Goal: Transaction & Acquisition: Register for event/course

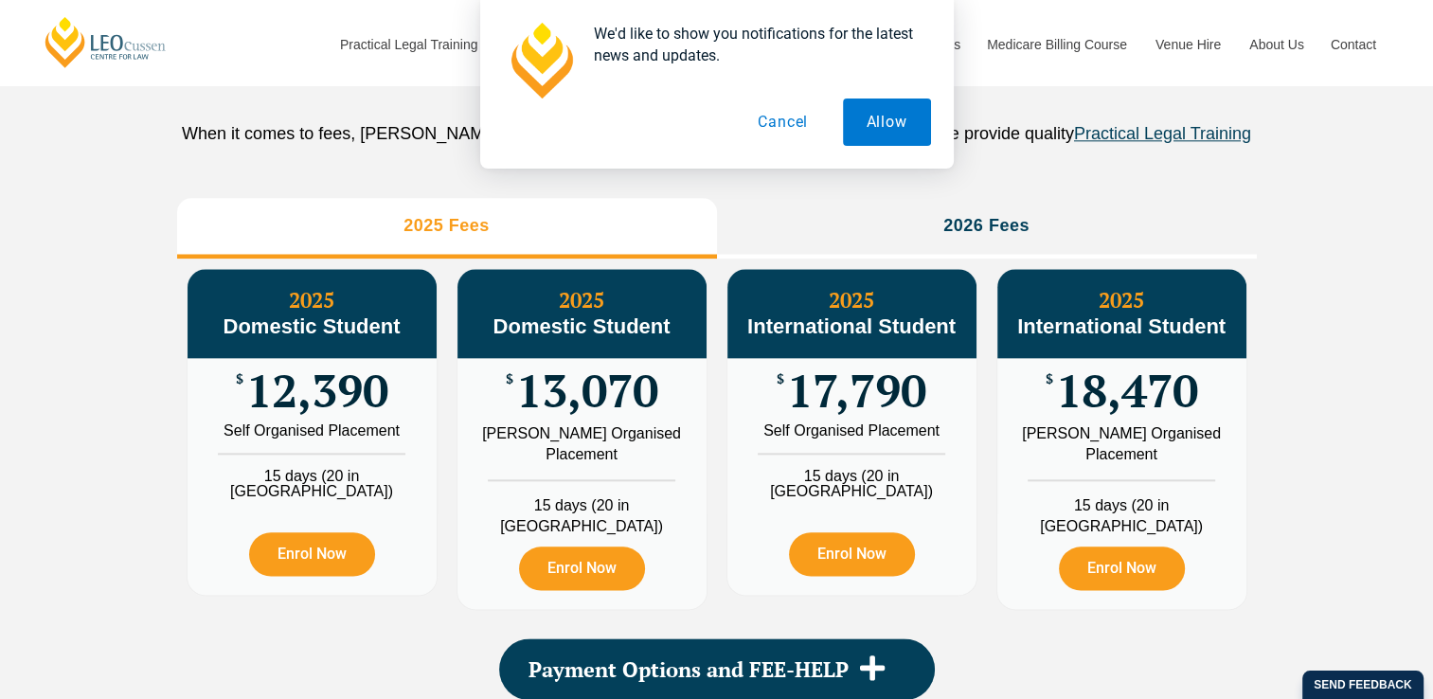
scroll to position [2103, 0]
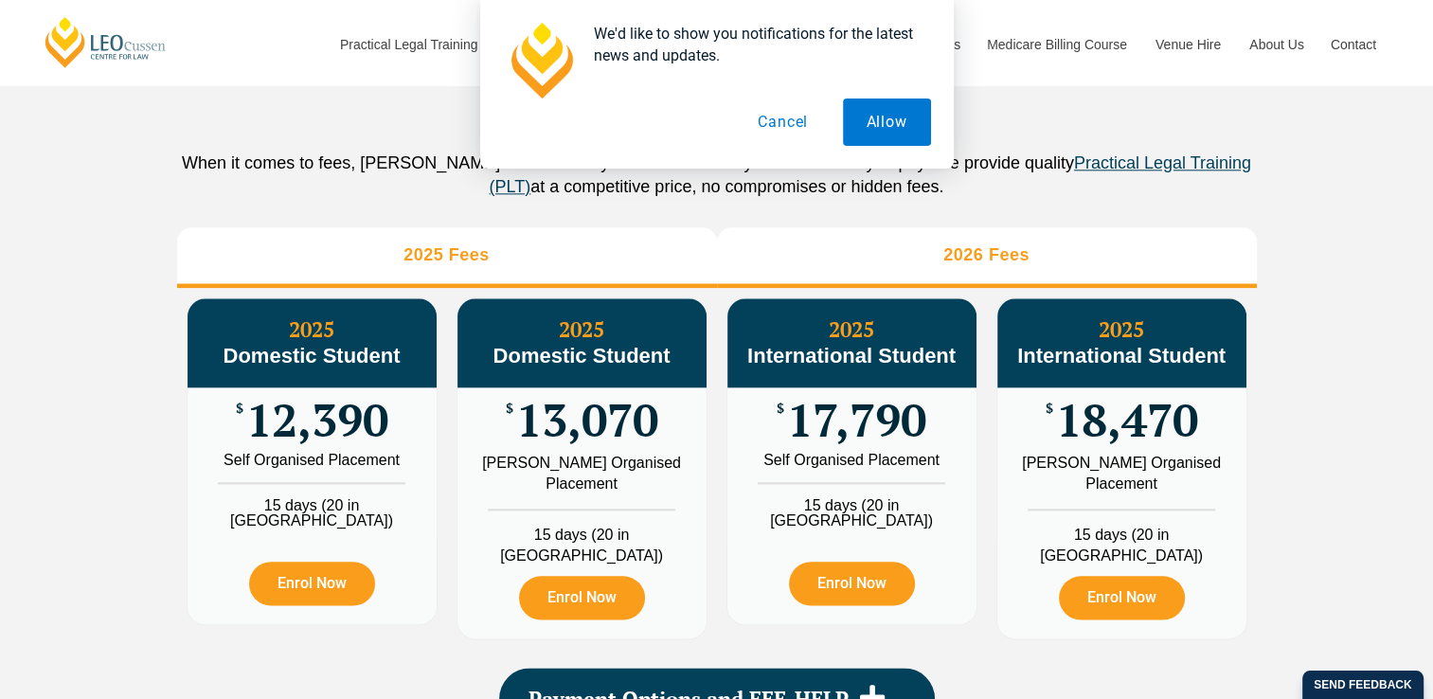
click at [952, 247] on li "2026 Fees" at bounding box center [987, 257] width 540 height 61
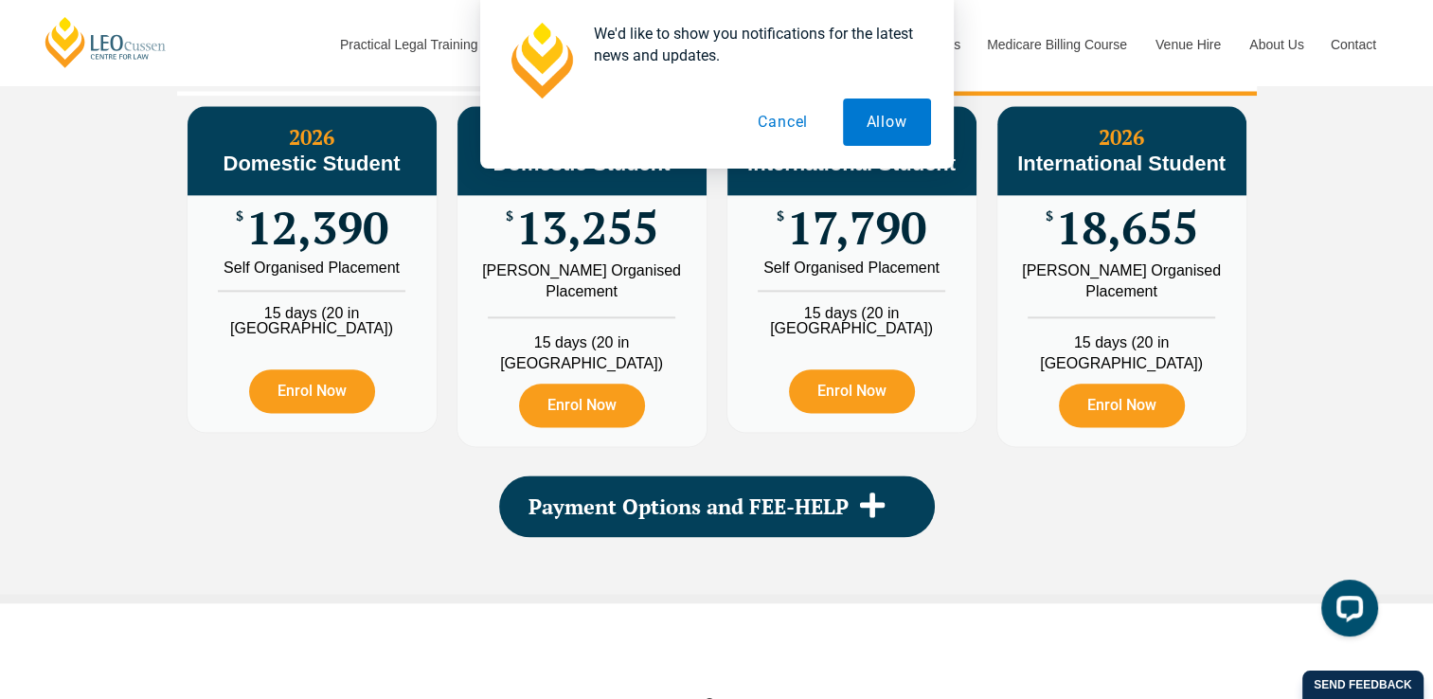
scroll to position [2296, 0]
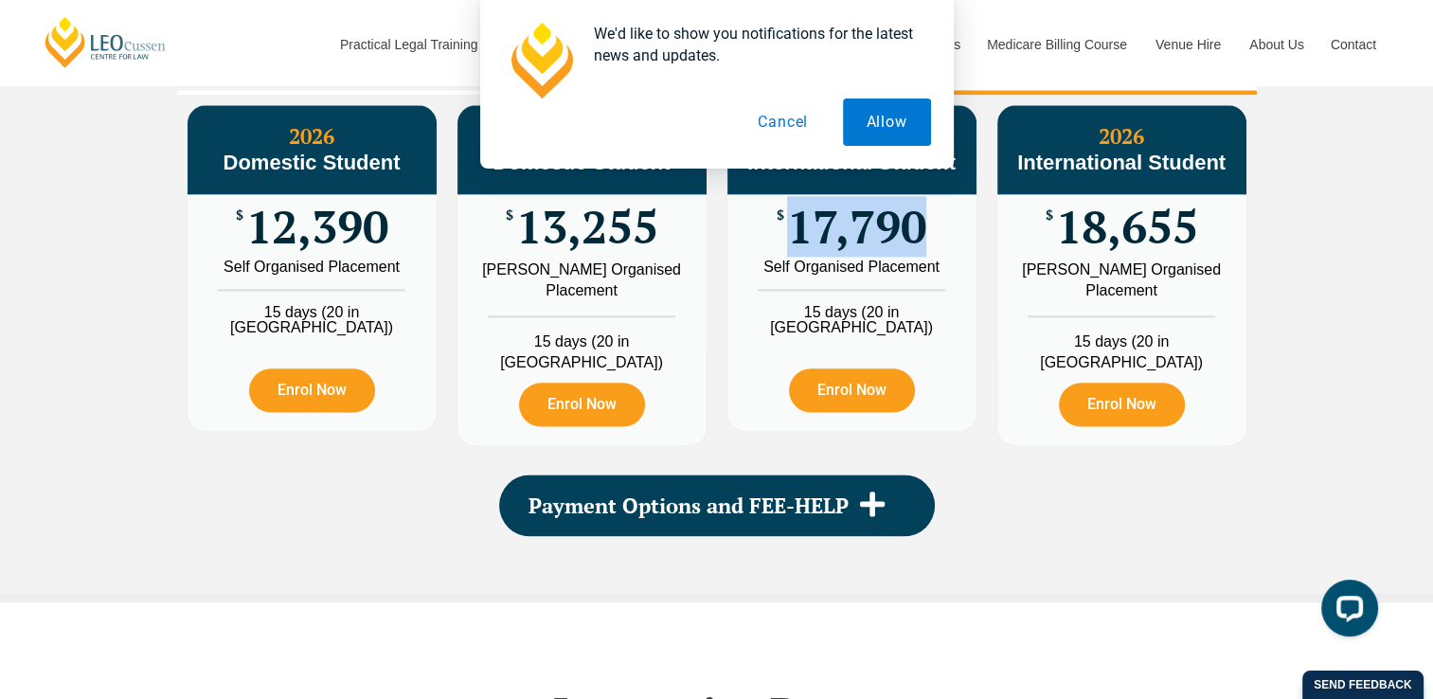
drag, startPoint x: 788, startPoint y: 246, endPoint x: 953, endPoint y: 252, distance: 165.8
click at [953, 252] on div "$ 17,790" at bounding box center [851, 226] width 249 height 65
copy span "17,790"
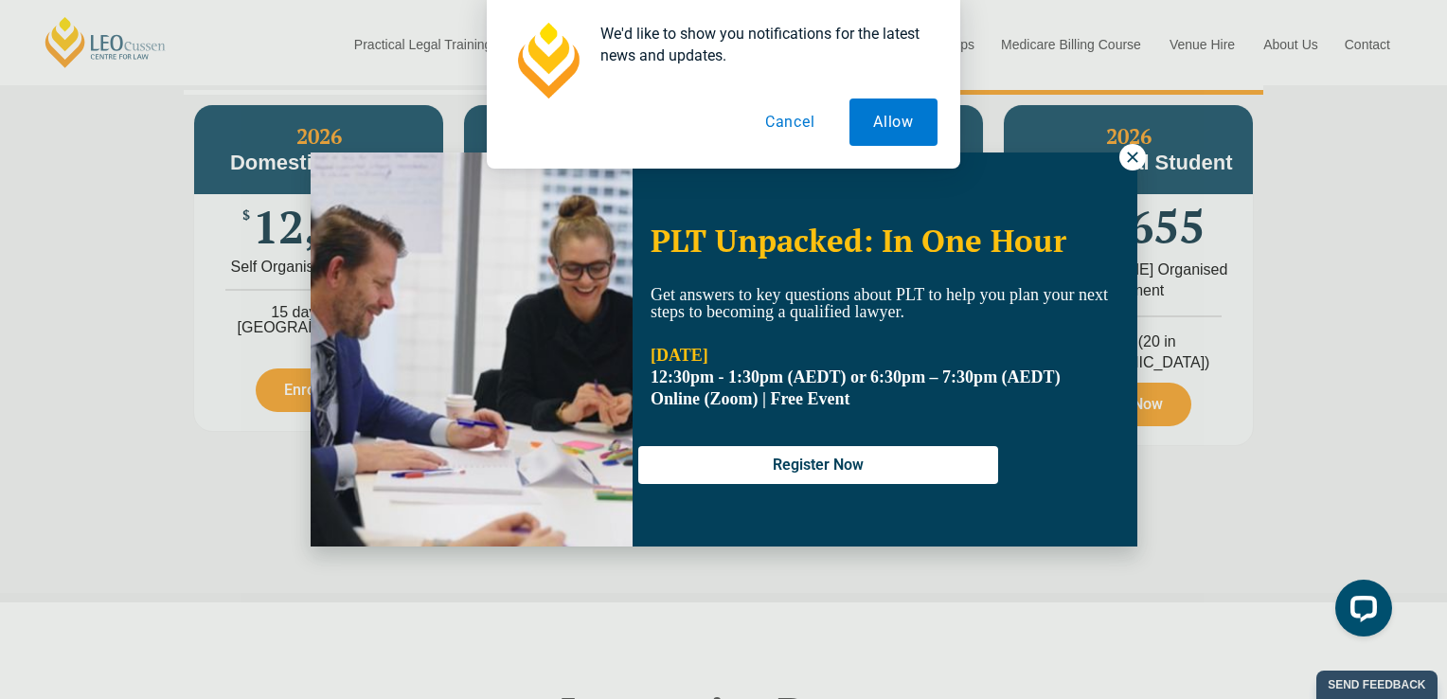
click at [1119, 153] on div "We'd like to show you notifications for the latest news and updates. Allow Canc…" at bounding box center [723, 84] width 1447 height 169
click at [895, 115] on button "Allow" at bounding box center [893, 121] width 88 height 47
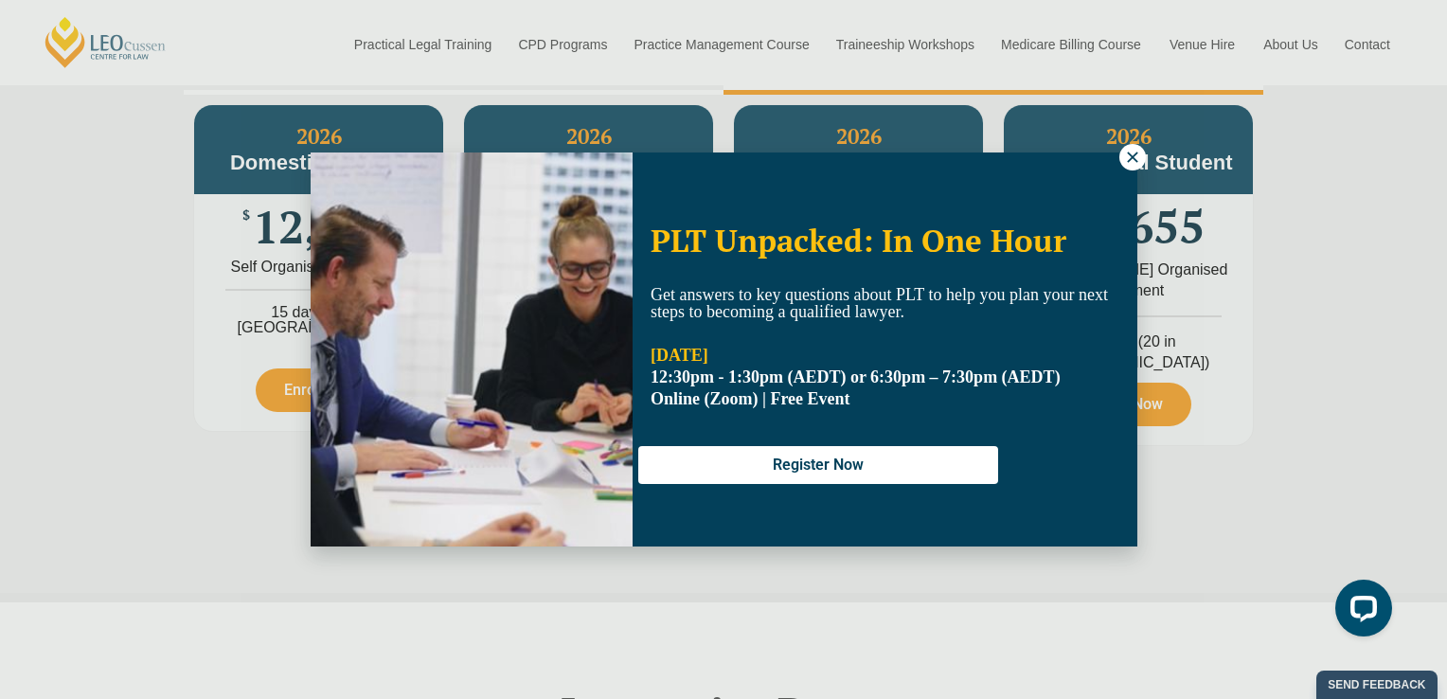
click at [1124, 152] on icon at bounding box center [1132, 157] width 17 height 17
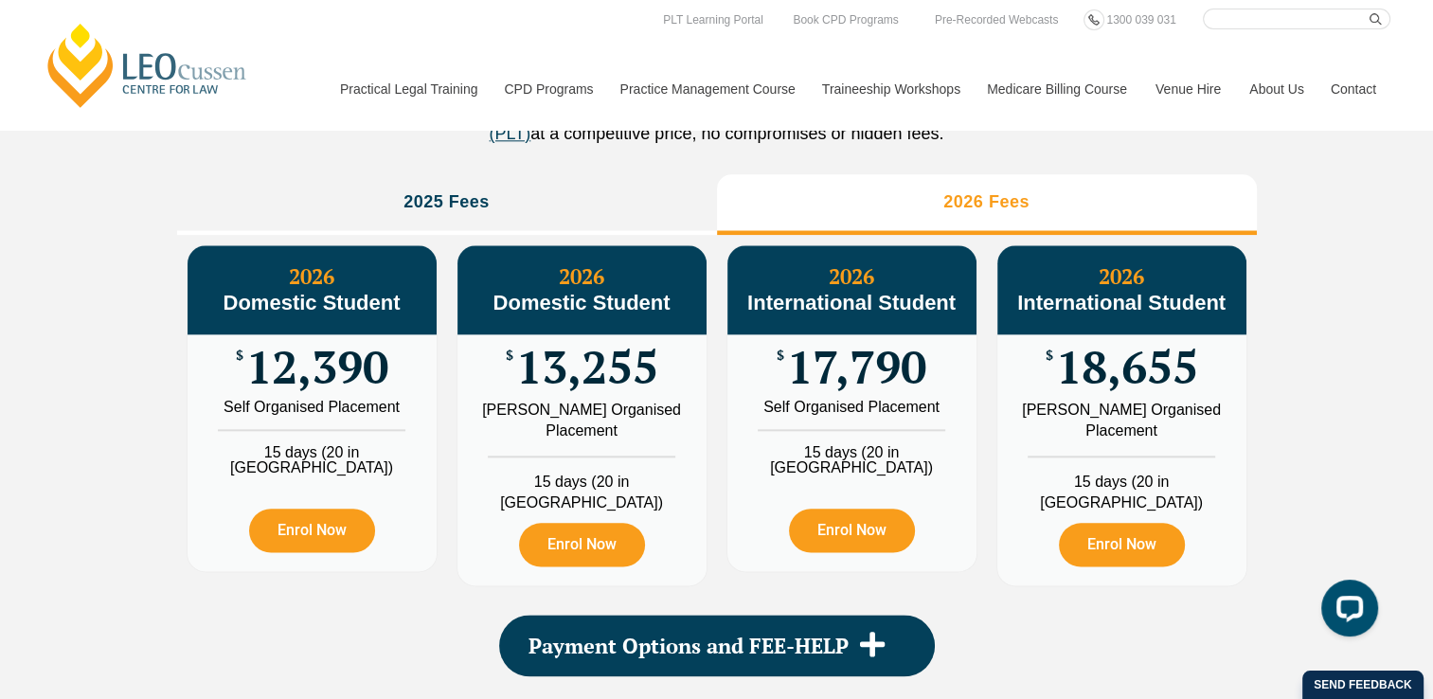
scroll to position [2107, 0]
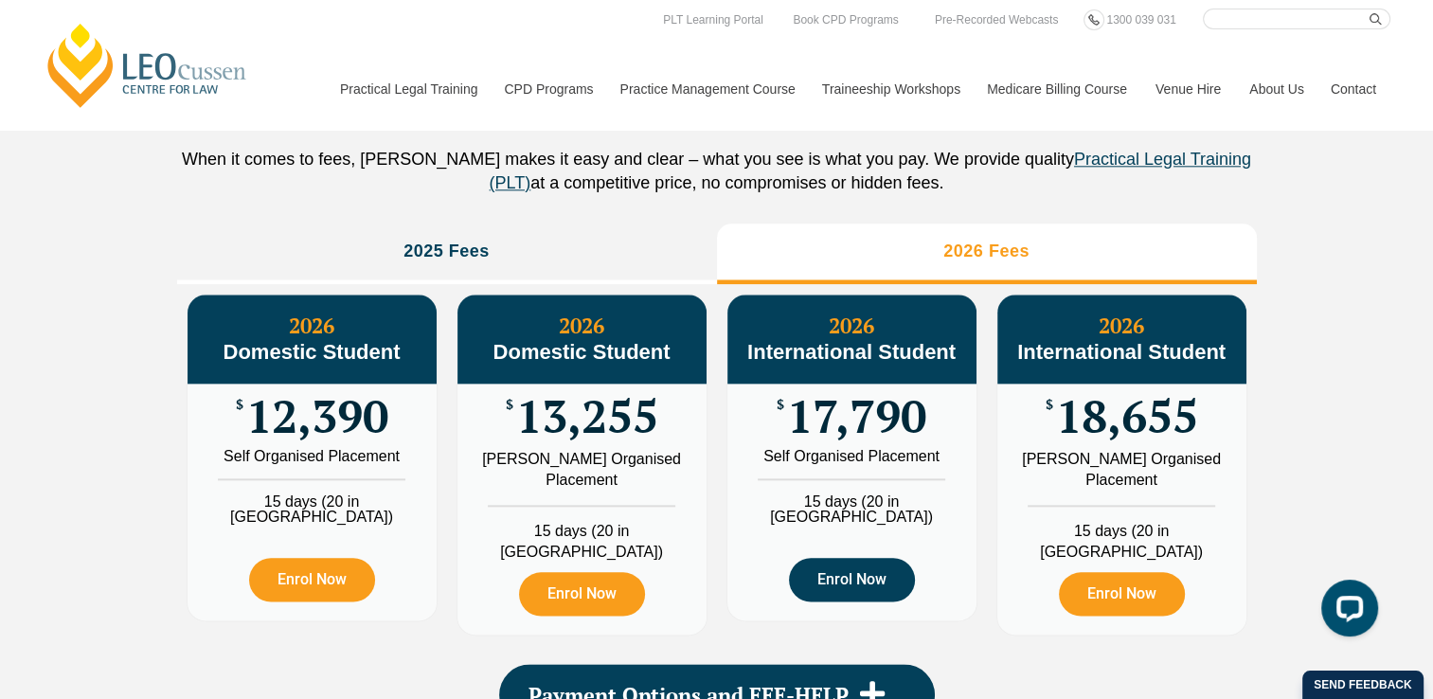
click at [861, 579] on link "Enrol Now" at bounding box center [852, 580] width 126 height 44
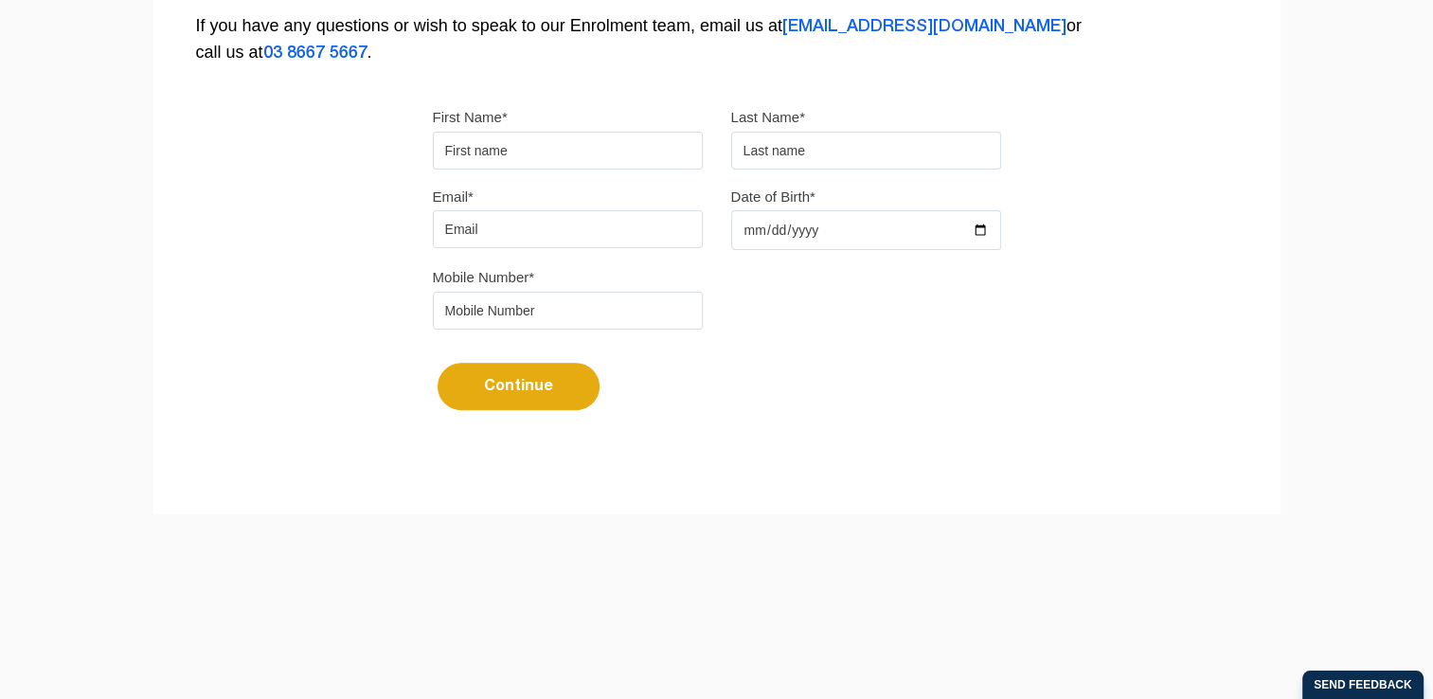
scroll to position [568, 0]
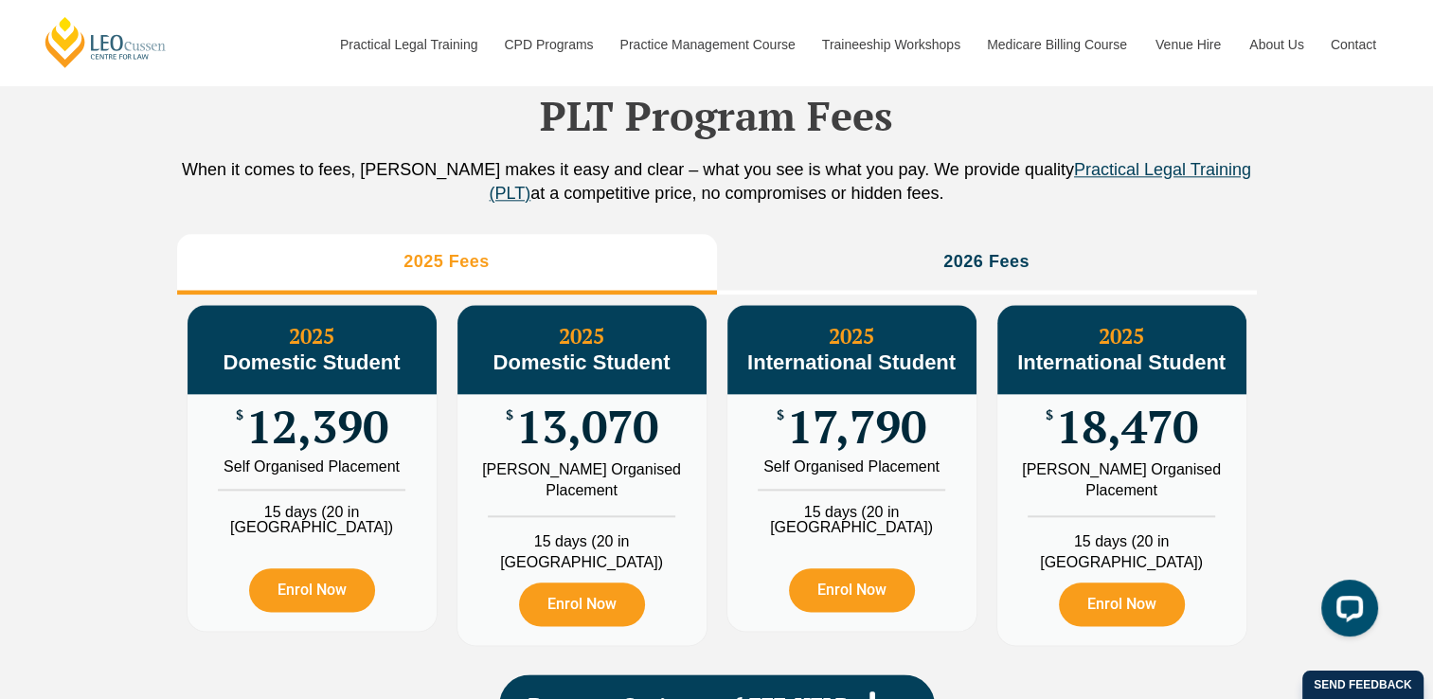
scroll to position [2095, 0]
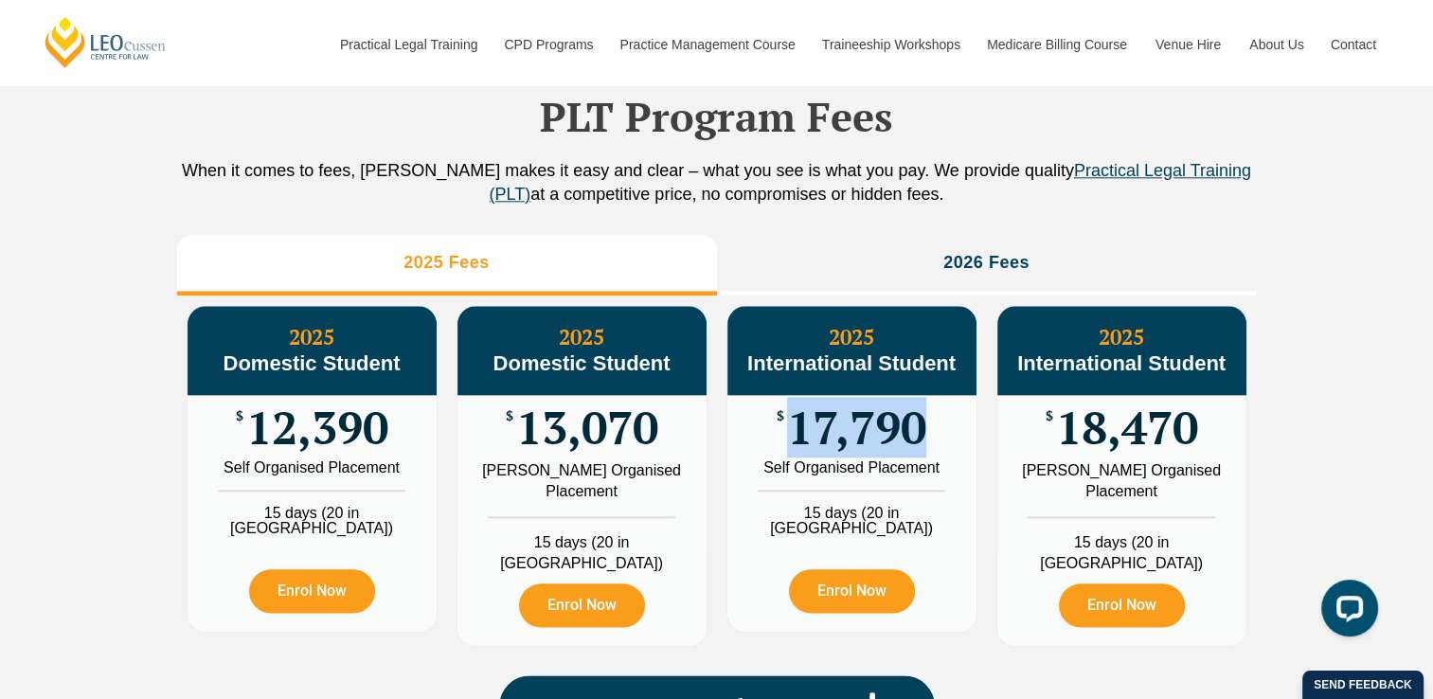
drag, startPoint x: 795, startPoint y: 449, endPoint x: 969, endPoint y: 456, distance: 173.4
click at [969, 456] on div "$ 17,790" at bounding box center [851, 427] width 249 height 65
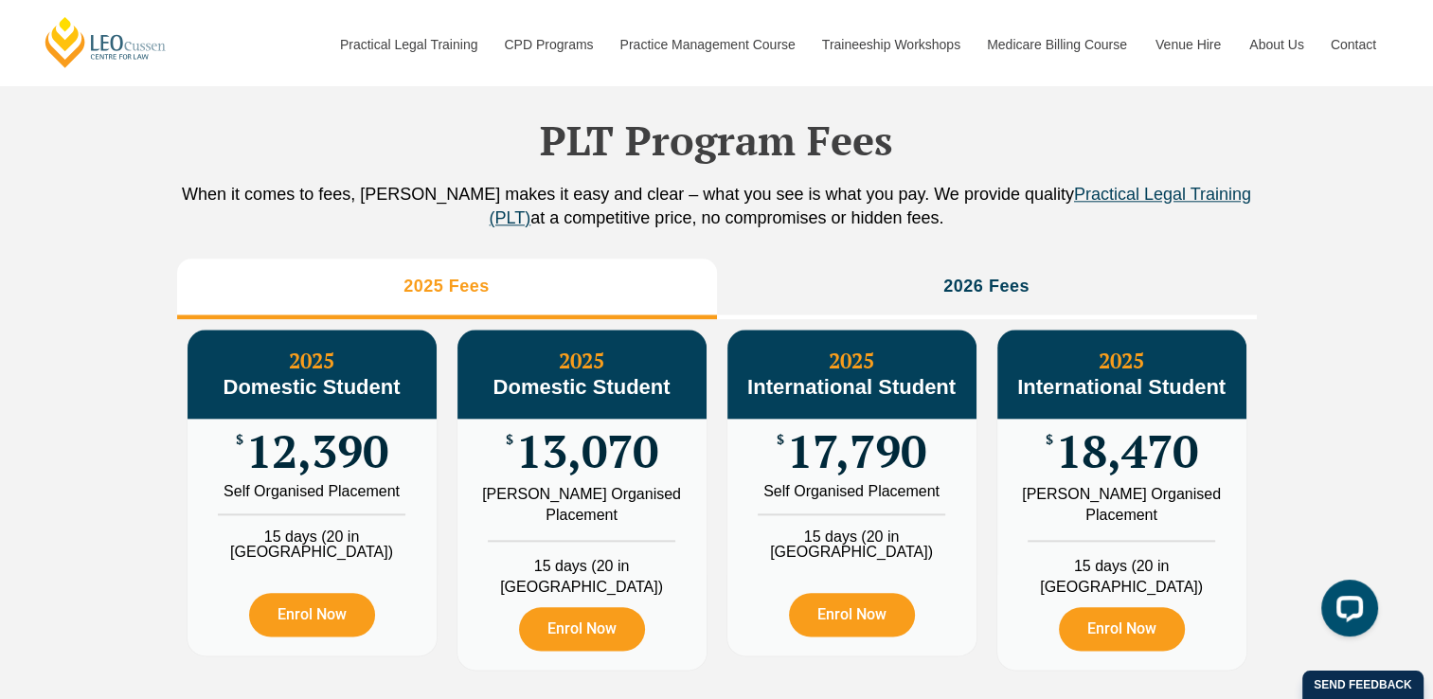
scroll to position [2070, 0]
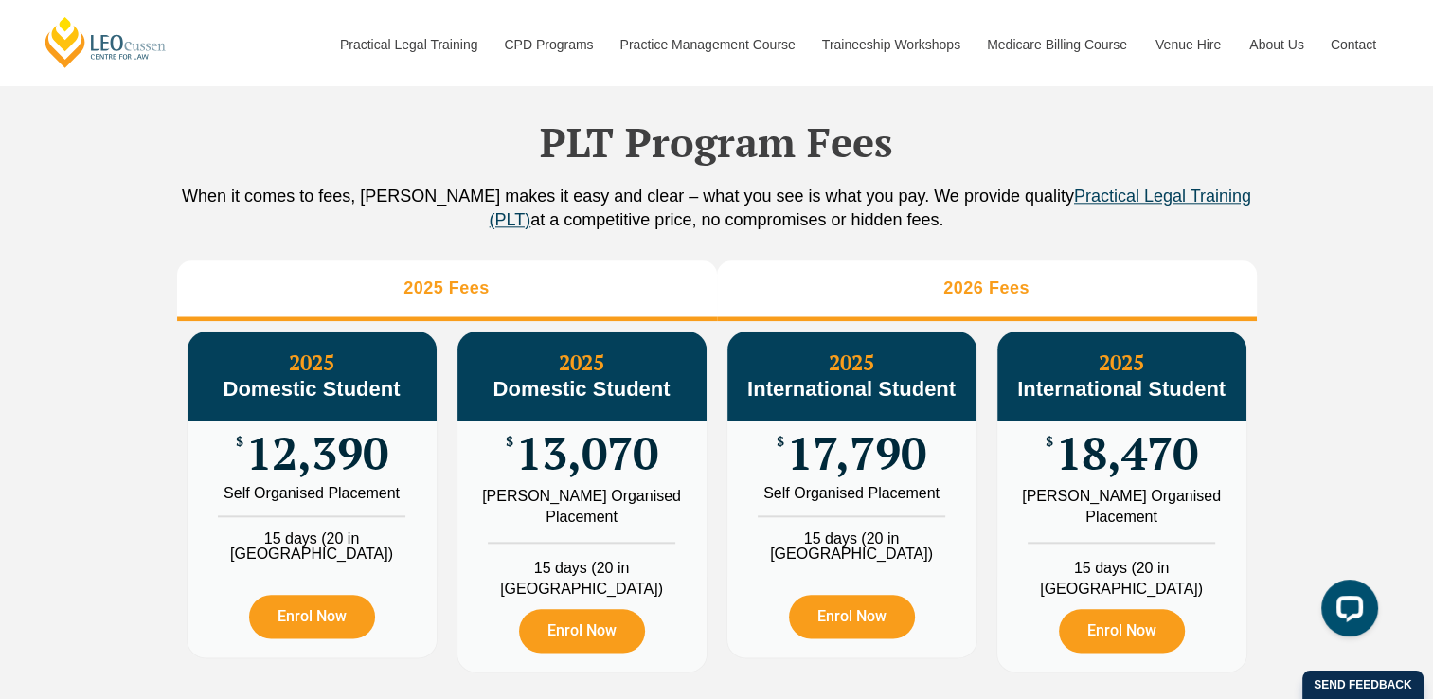
click at [954, 288] on li "2026 Fees" at bounding box center [987, 290] width 540 height 61
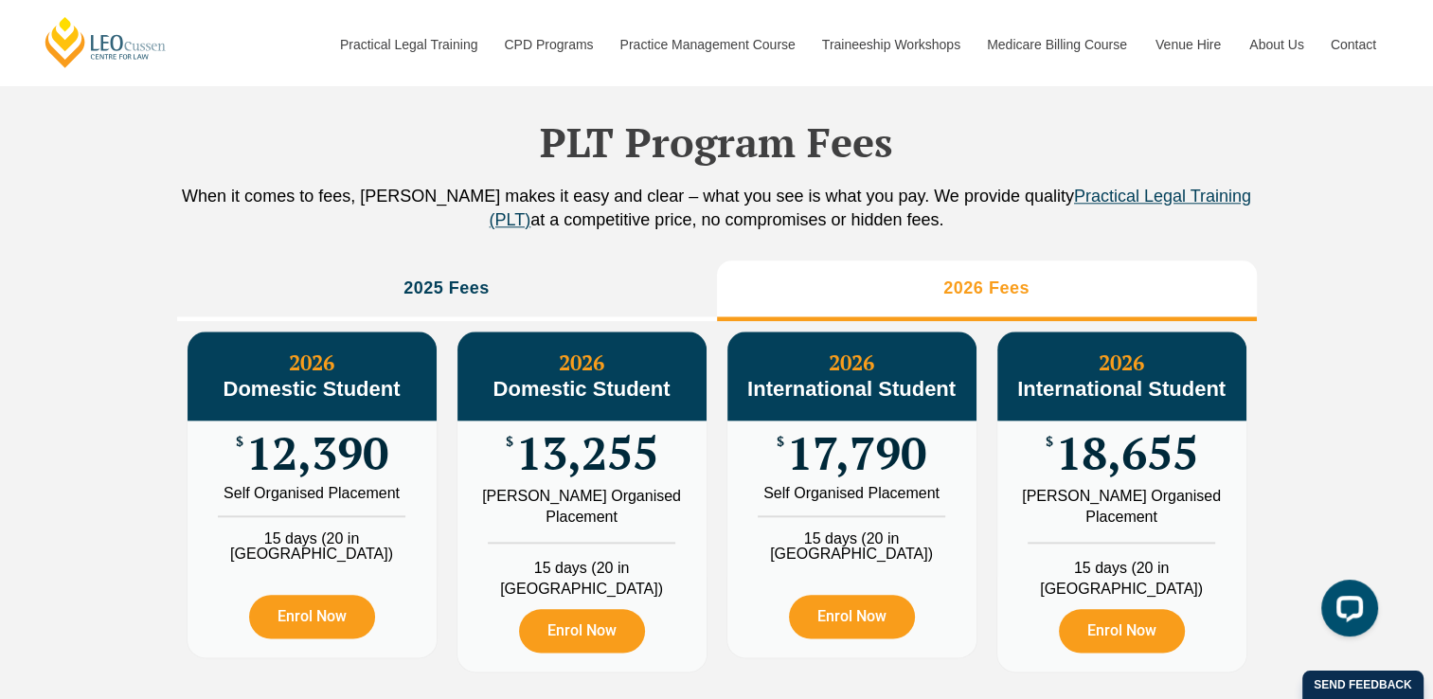
scroll to position [2140, 0]
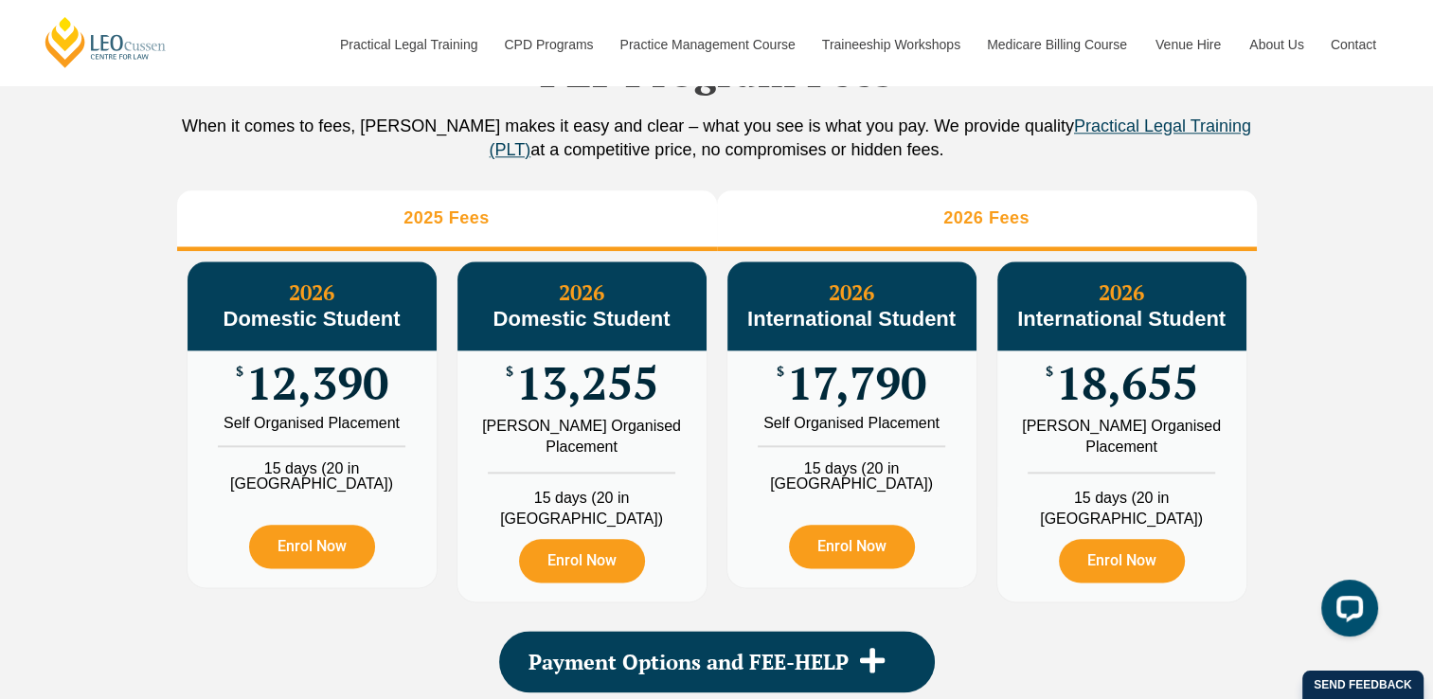
click at [595, 251] on li "2025 Fees" at bounding box center [447, 220] width 540 height 61
click at [960, 226] on h3 "2026 Fees" at bounding box center [986, 218] width 86 height 22
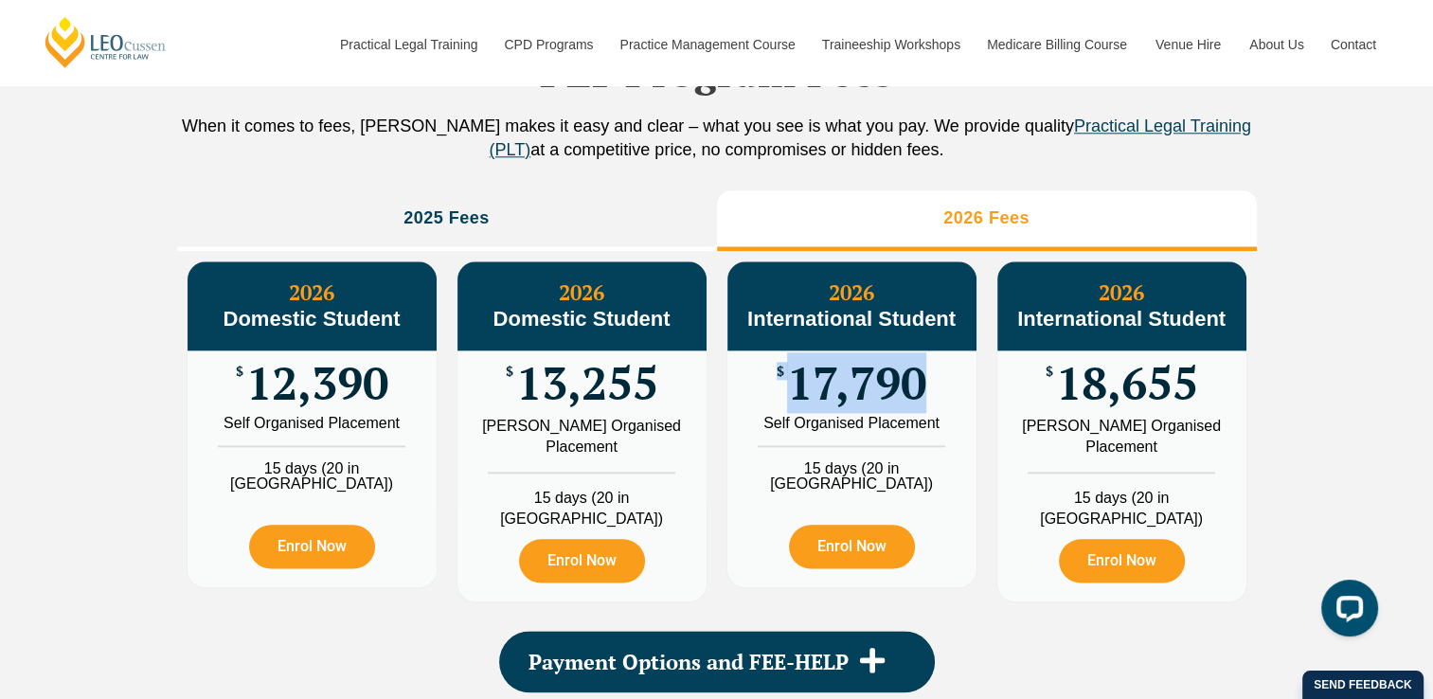
drag, startPoint x: 932, startPoint y: 388, endPoint x: 763, endPoint y: 411, distance: 170.1
click at [763, 411] on div "$ 17,790" at bounding box center [851, 382] width 249 height 65
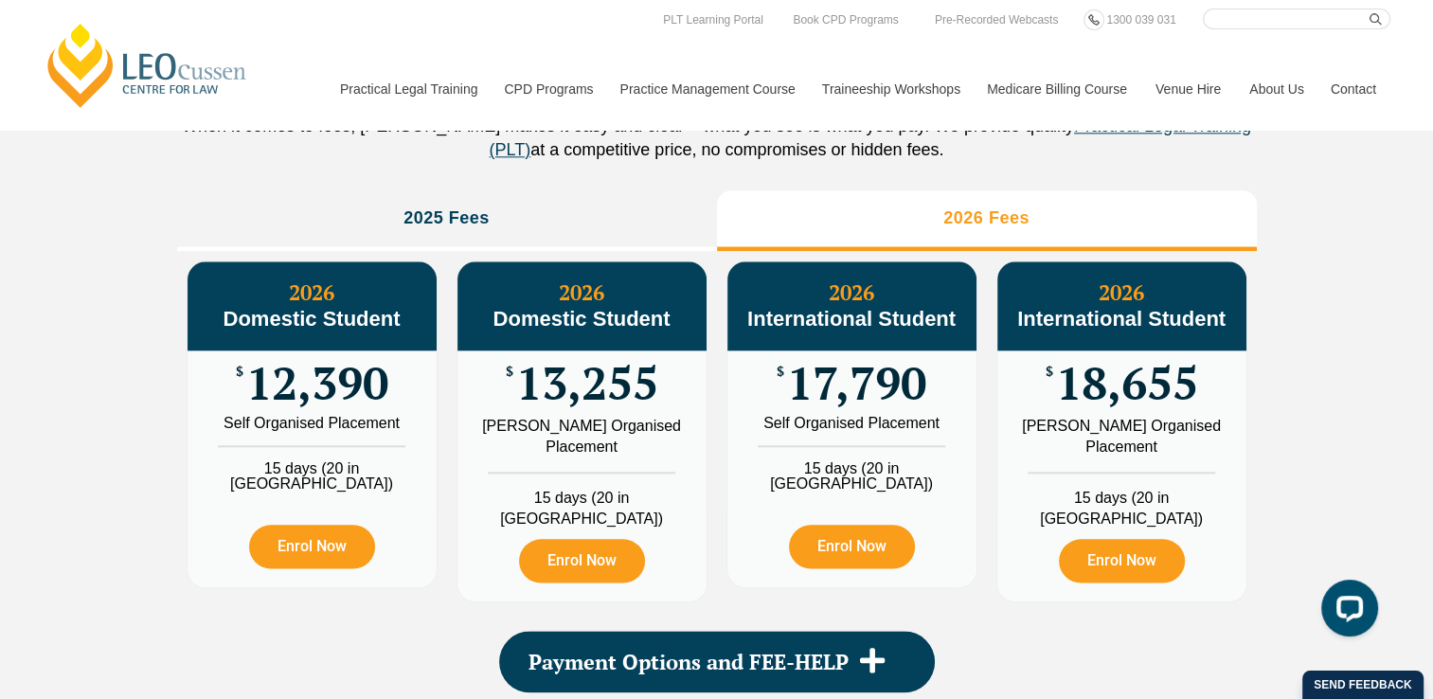
click at [1310, 299] on div "PLT Program Fees When it comes to fees, Leo Cussen makes it easy and clear – wh…" at bounding box center [716, 351] width 1433 height 814
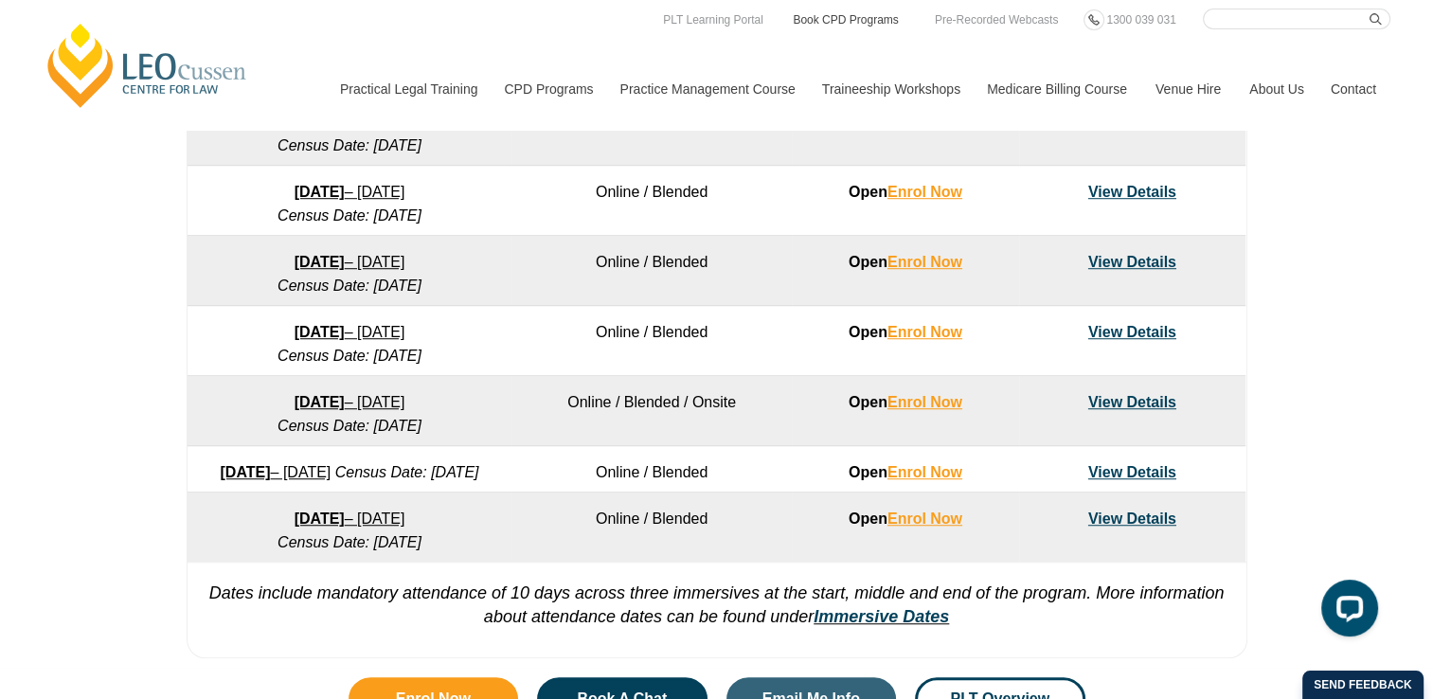
scroll to position [1237, 0]
